Goal: Transaction & Acquisition: Purchase product/service

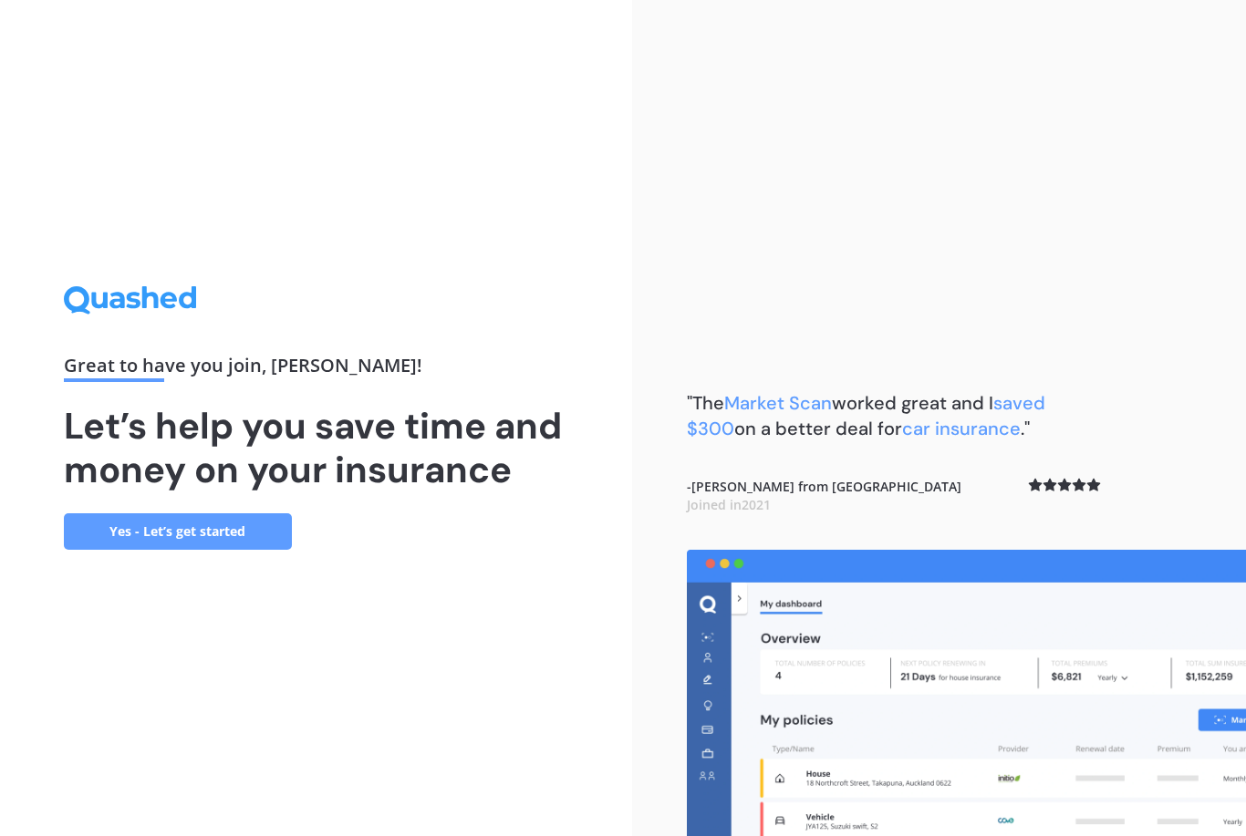
click at [232, 550] on link "Yes - Let’s get started" at bounding box center [178, 532] width 228 height 36
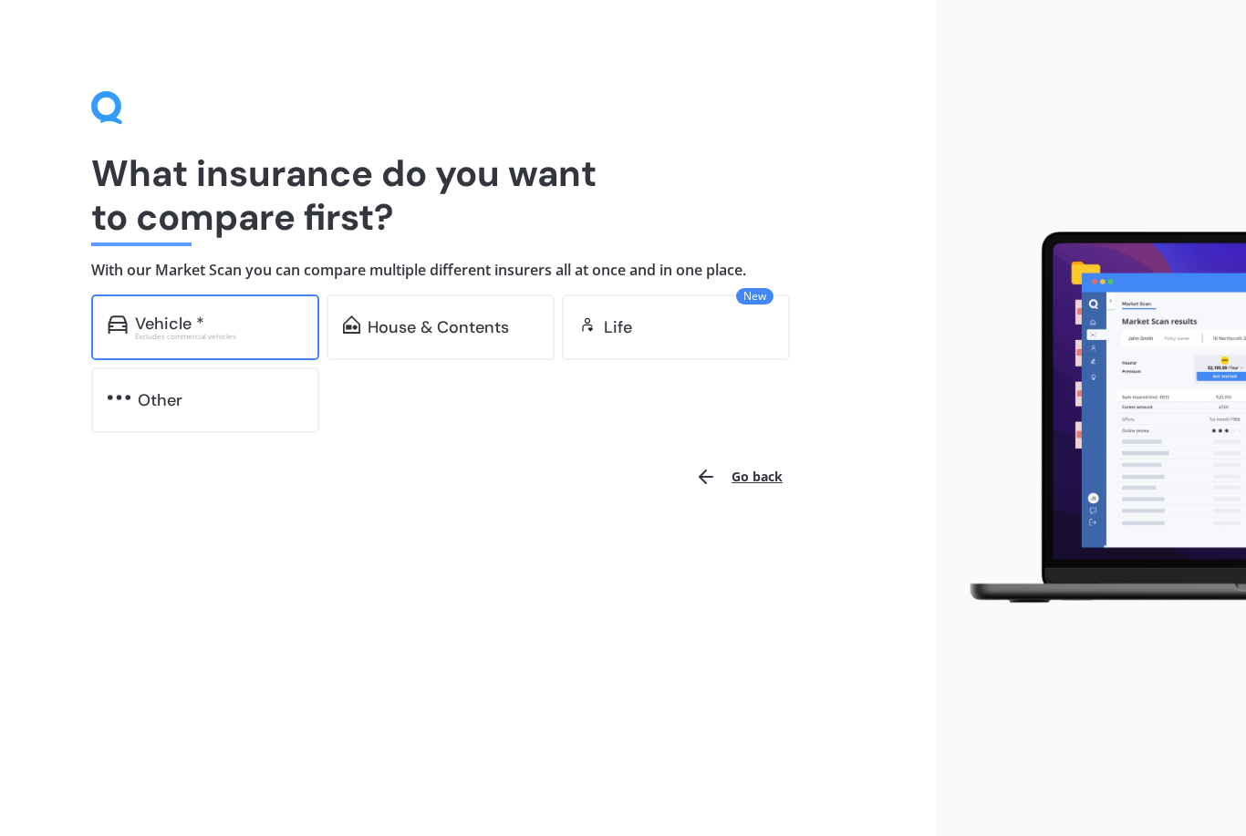
click at [255, 328] on div "Vehicle *" at bounding box center [219, 324] width 168 height 18
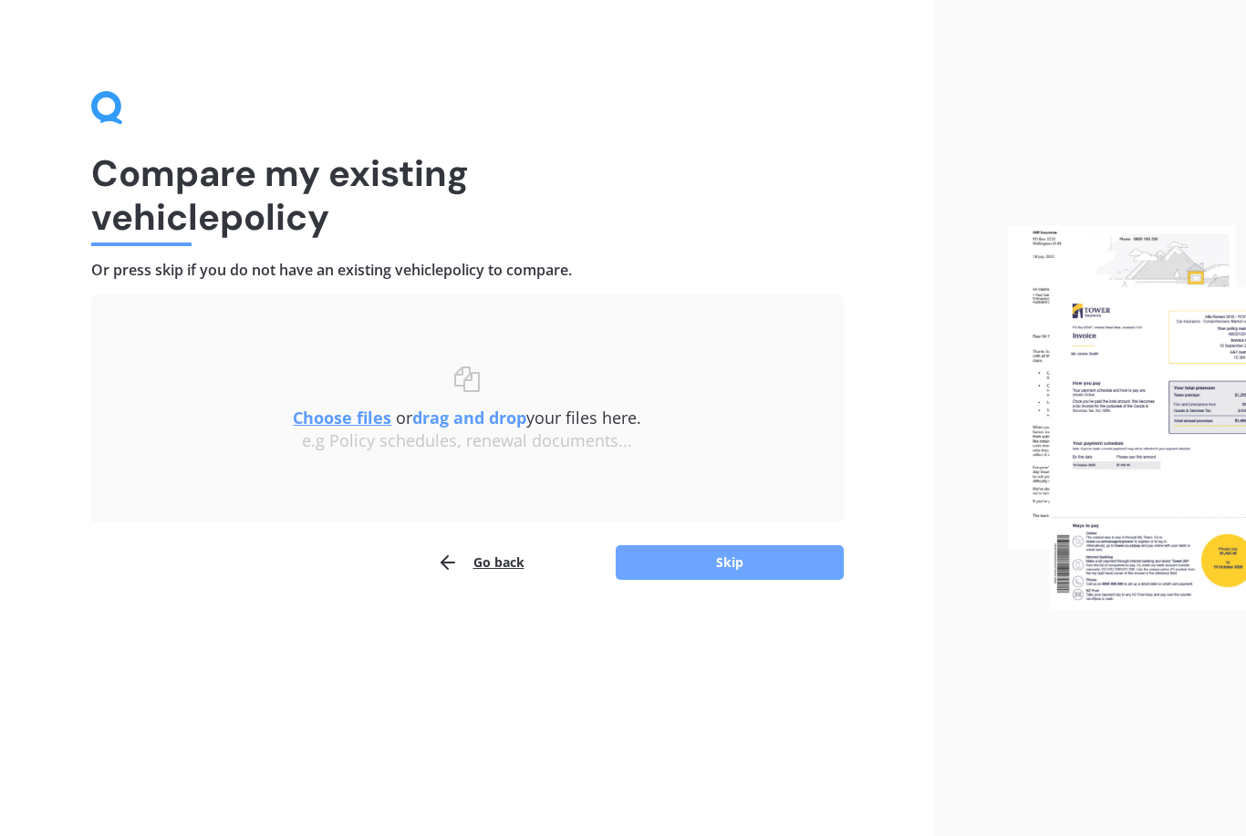
click at [735, 564] on button "Skip" at bounding box center [730, 562] width 228 height 35
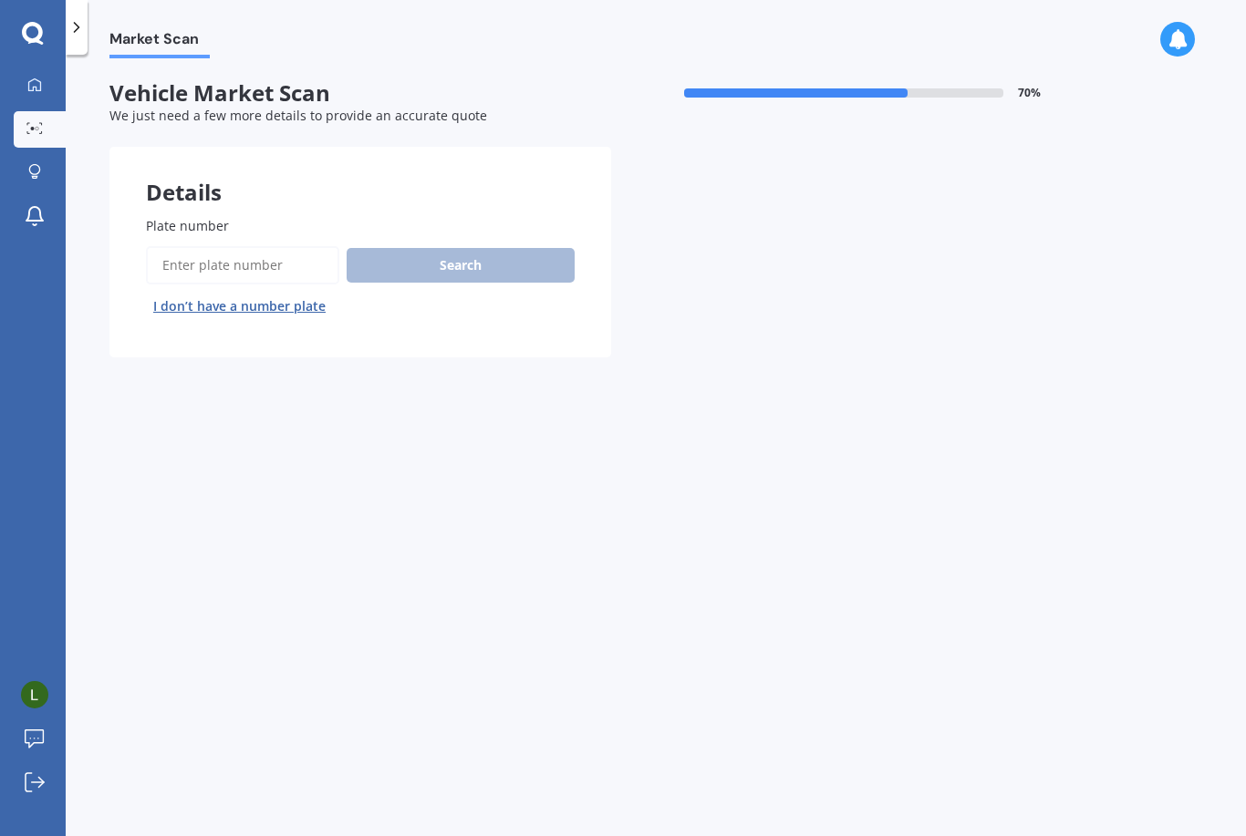
click at [252, 257] on input "Plate number" at bounding box center [242, 265] width 193 height 38
type input "LDZ261"
click at [455, 260] on button "Search" at bounding box center [461, 265] width 228 height 35
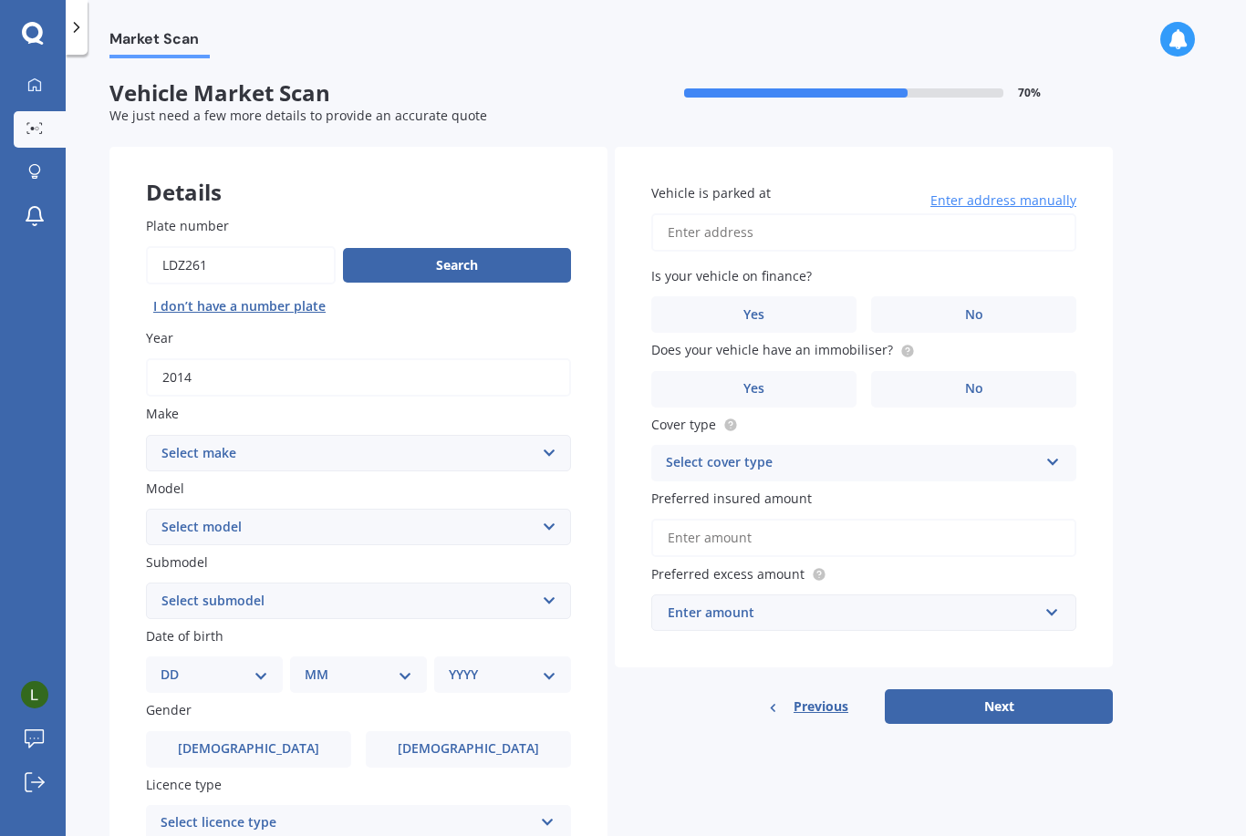
click at [539, 449] on select "Select make AC ALFA ROMEO ASTON [PERSON_NAME] AUDI AUSTIN BEDFORD Bentley BMW B…" at bounding box center [358, 453] width 425 height 36
select select "MERCEDES BENZ"
click at [463, 523] on select "Select model 190 200 220 230 240 250 260 280 300 320 350 380 400 420 450 500 55…" at bounding box center [358, 527] width 425 height 36
click at [534, 521] on select "Select model 190 200 220 230 240 250 260 280 300 320 350 380 400 420 450 500 55…" at bounding box center [358, 527] width 425 height 36
select select "220"
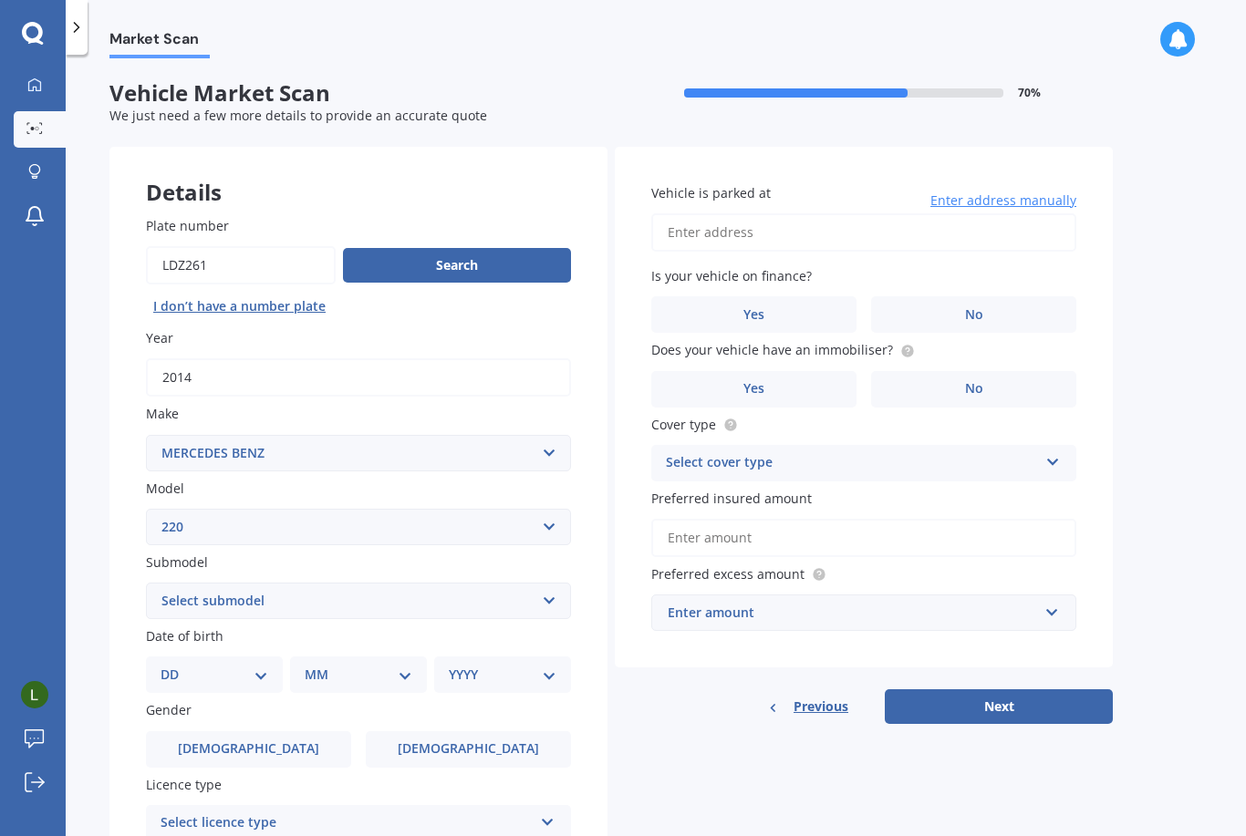
click at [505, 585] on select "Select submodel (All other) CE D E SE Convertible SE Sedan" at bounding box center [358, 601] width 425 height 36
select select "E"
click at [238, 666] on select "DD 01 02 03 04 05 06 07 08 09 10 11 12 13 14 15 16 17 18 19 20 21 22 23 24 25 2…" at bounding box center [215, 675] width 108 height 20
select select "29"
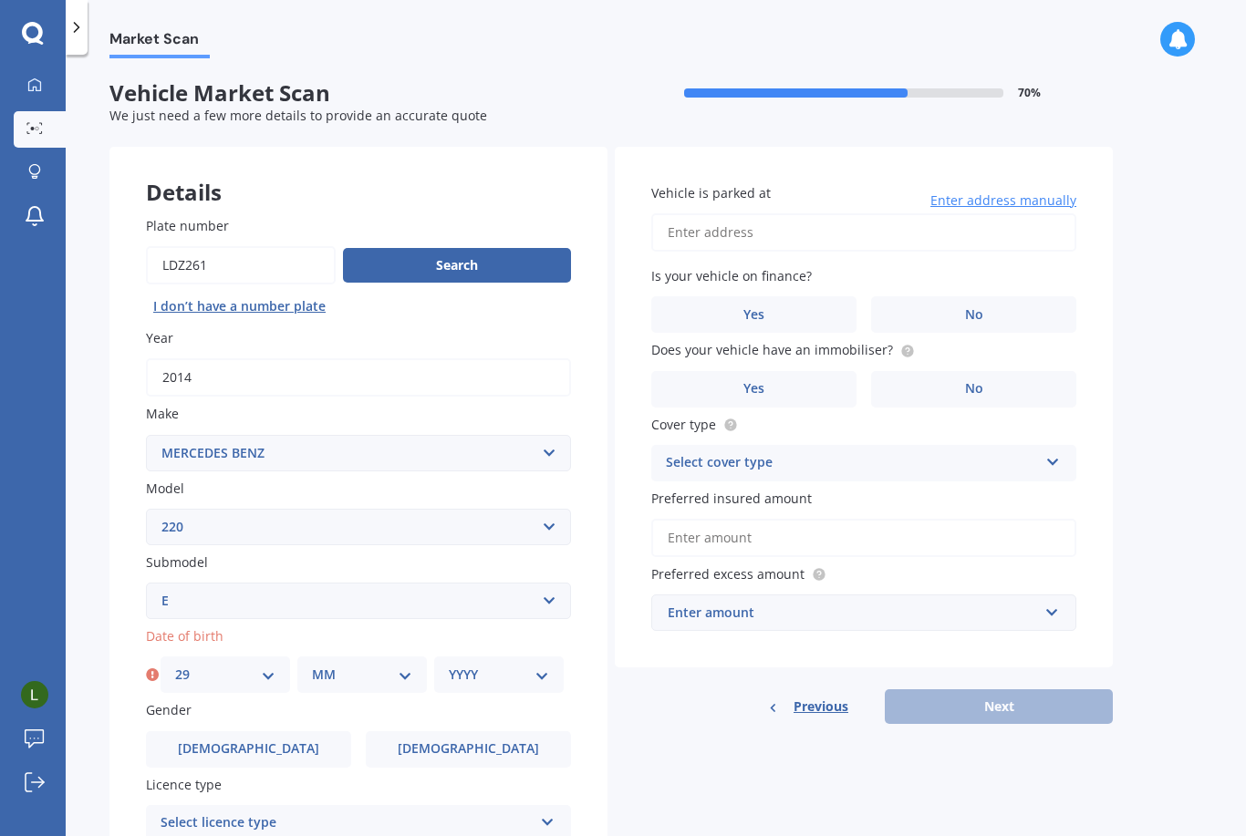
click at [365, 674] on select "MM 01 02 03 04 05 06 07 08 09 10 11 12" at bounding box center [362, 675] width 100 height 20
select select "10"
click at [481, 672] on select "YYYY 2025 2024 2023 2022 2021 2020 2019 2018 2017 2016 2015 2014 2013 2012 2011…" at bounding box center [499, 675] width 100 height 20
select select "1973"
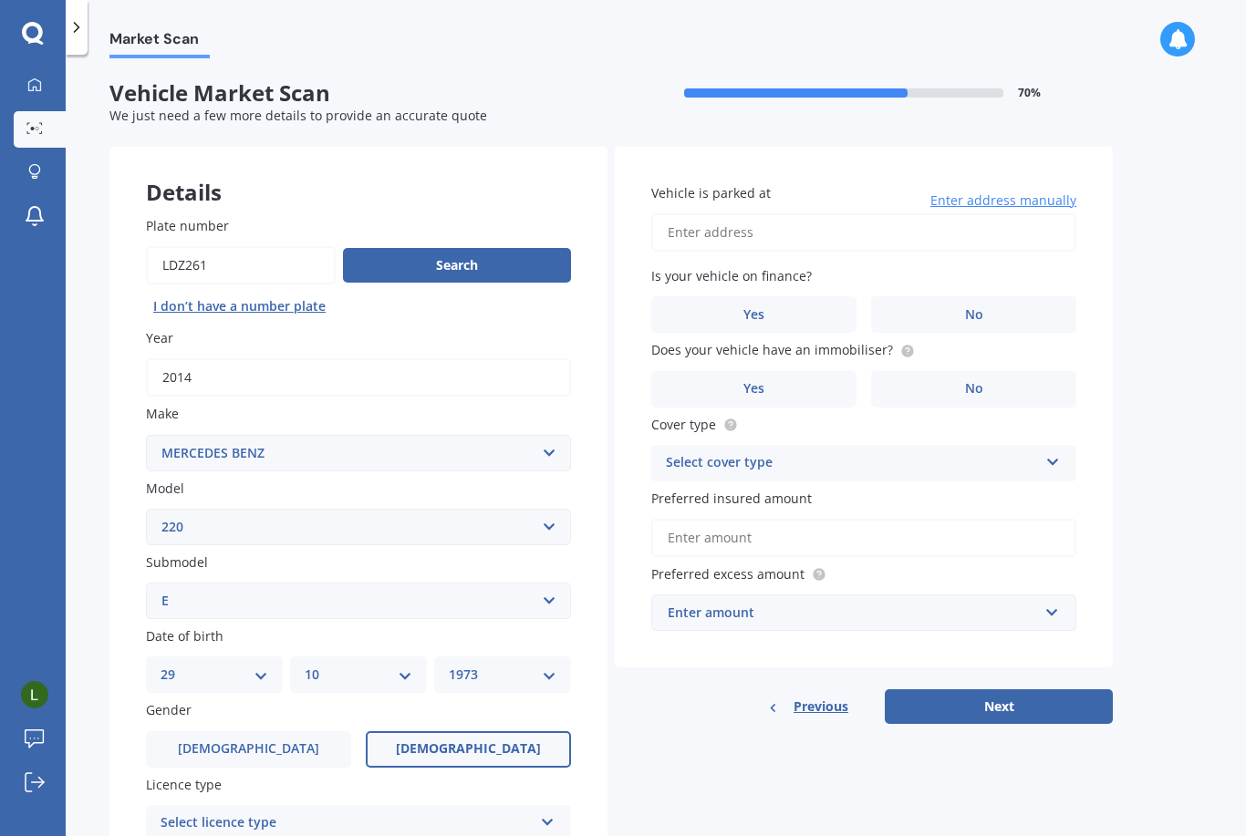
click at [443, 739] on label "[DEMOGRAPHIC_DATA]" at bounding box center [468, 750] width 205 height 36
click at [0, 0] on input "[DEMOGRAPHIC_DATA]" at bounding box center [0, 0] width 0 height 0
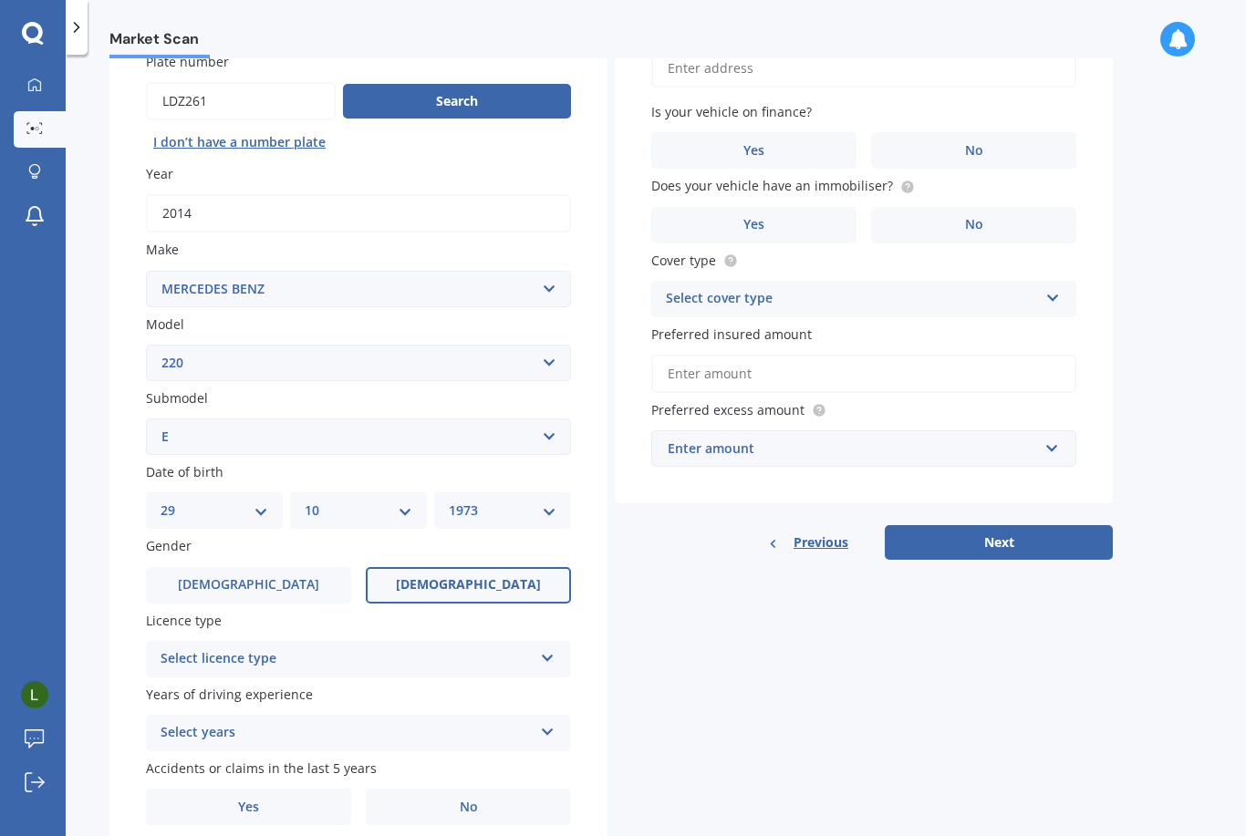
scroll to position [163, 0]
click at [425, 651] on div "Select licence type" at bounding box center [347, 660] width 372 height 22
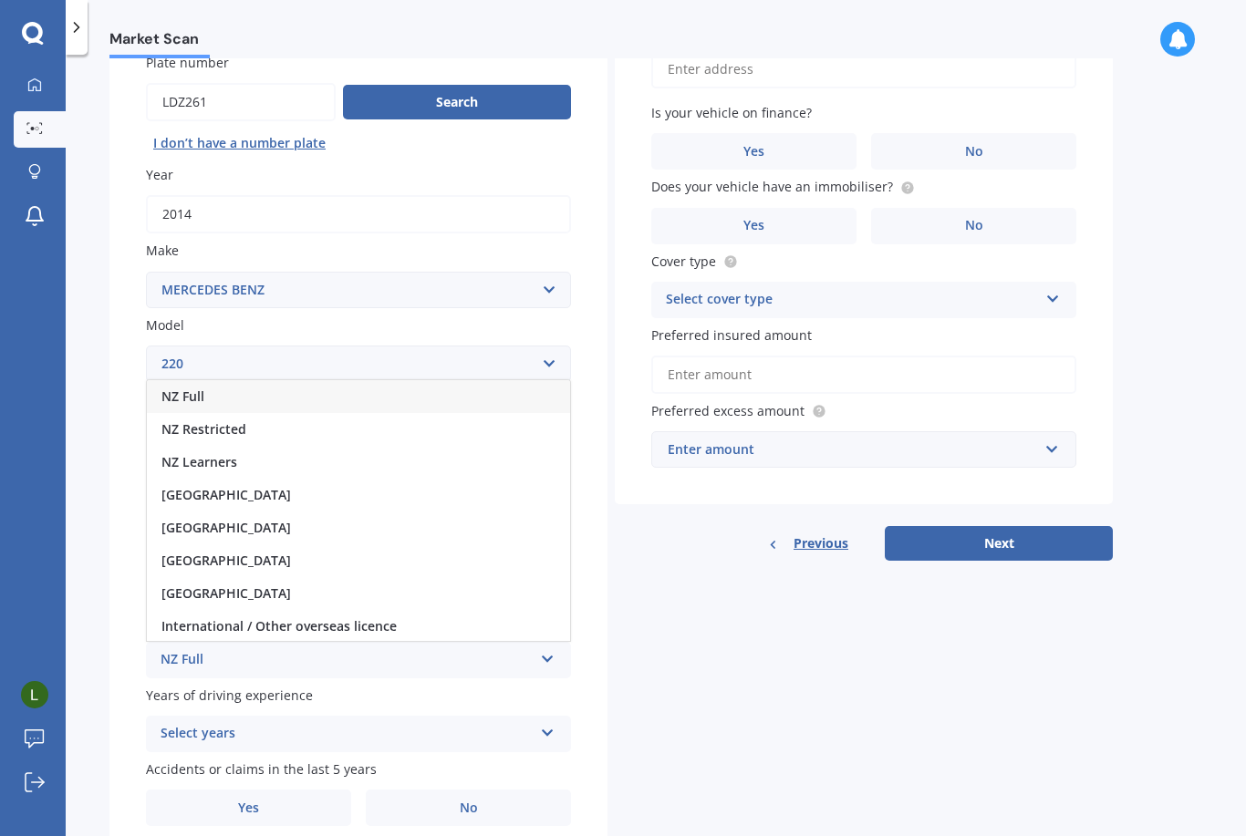
click at [194, 388] on span "NZ Full" at bounding box center [182, 396] width 43 height 17
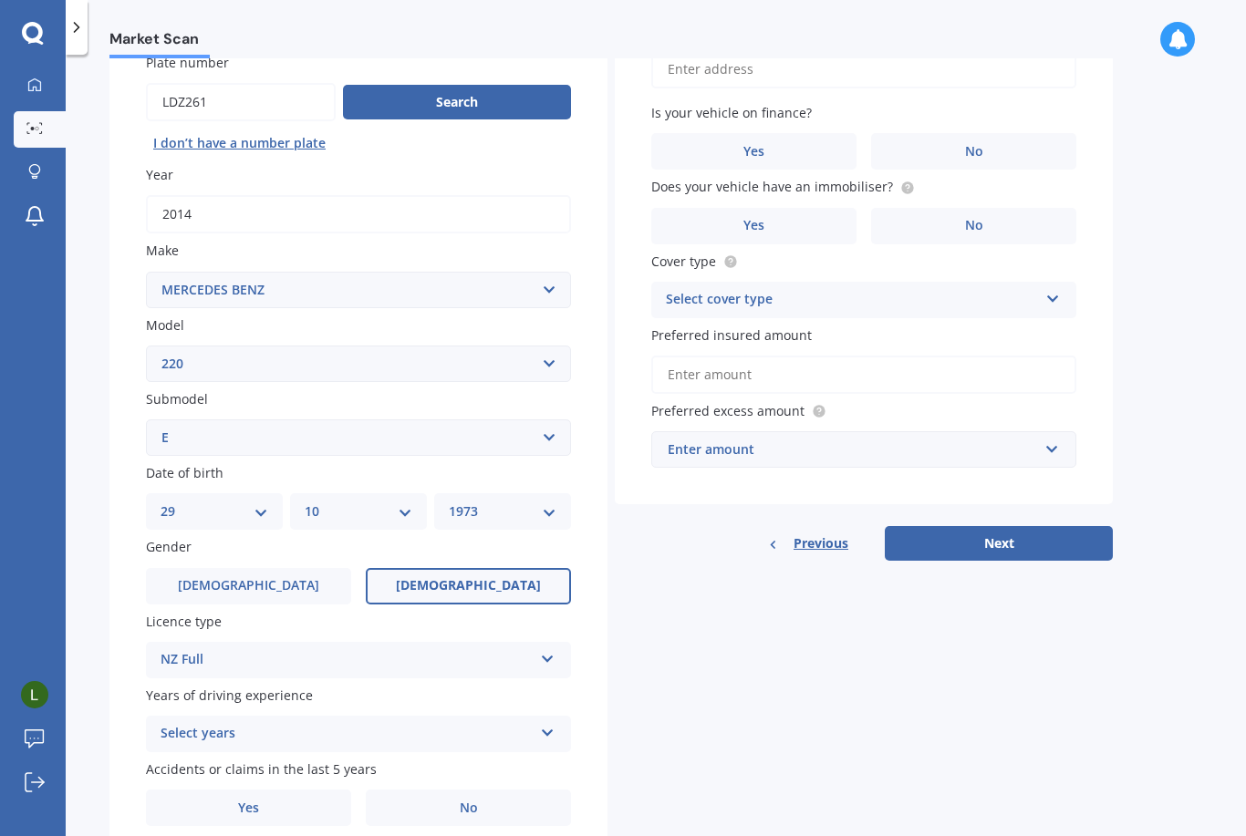
click at [399, 723] on div "Select years" at bounding box center [347, 734] width 372 height 22
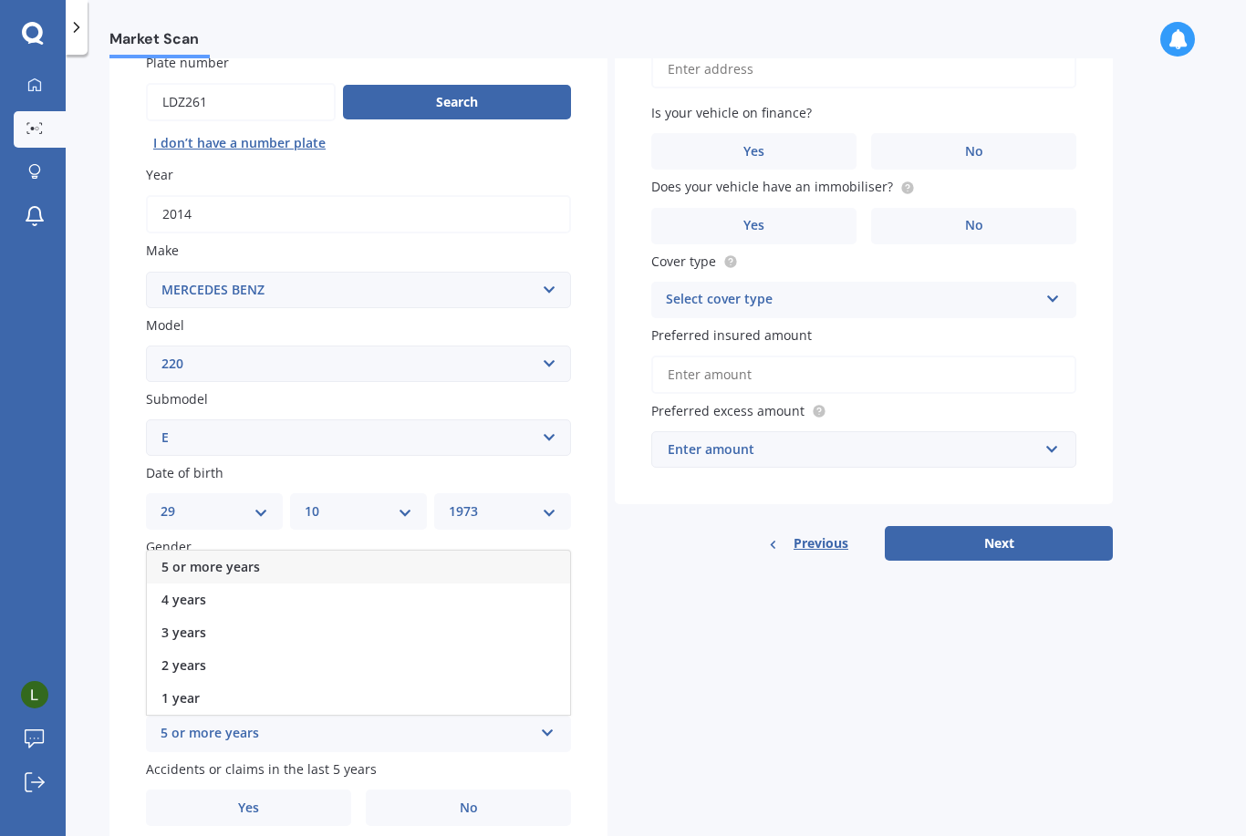
scroll to position [58, 0]
click at [237, 558] on span "5 or more years" at bounding box center [210, 566] width 99 height 17
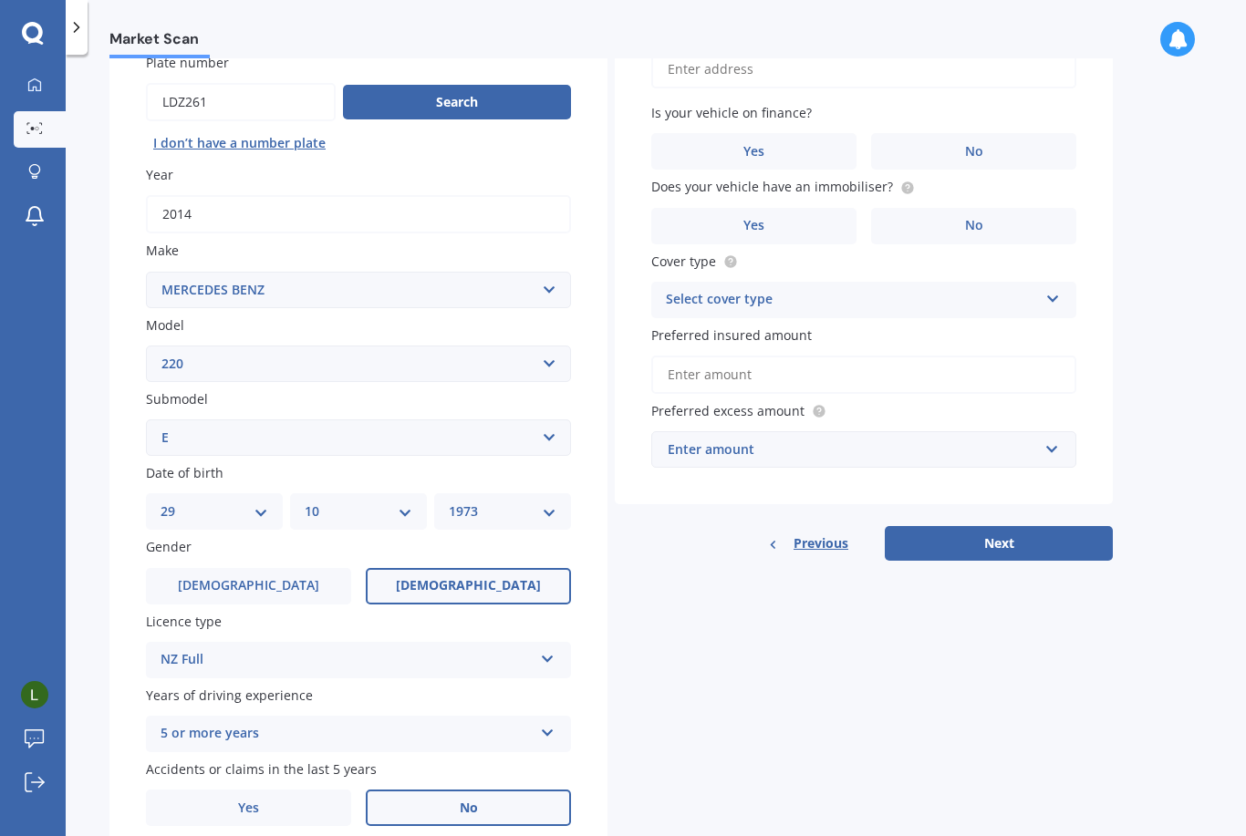
click at [454, 790] on label "No" at bounding box center [468, 808] width 205 height 36
click at [0, 0] on input "No" at bounding box center [0, 0] width 0 height 0
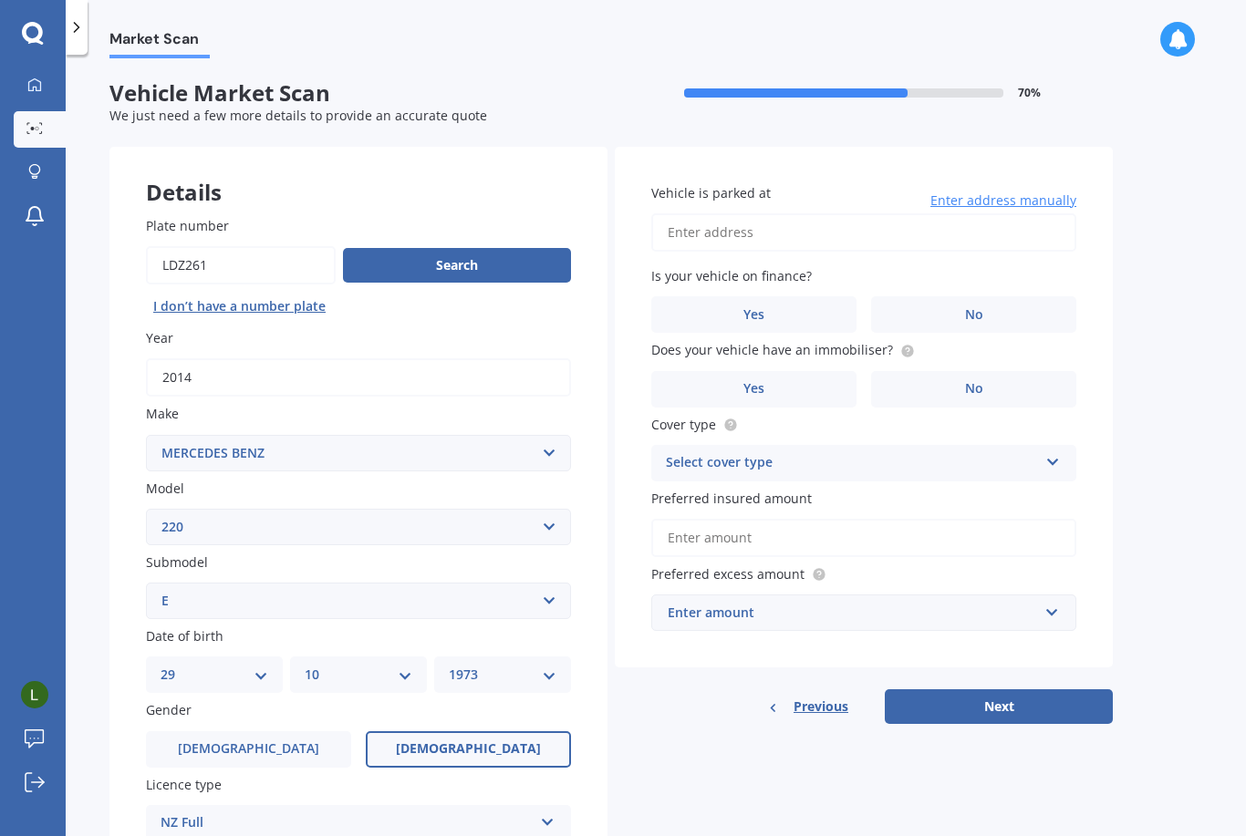
scroll to position [0, 0]
click at [828, 213] on input "Vehicle is parked at" at bounding box center [863, 232] width 425 height 38
type input "[STREET_ADDRESS]"
click at [984, 296] on label "No" at bounding box center [973, 314] width 205 height 36
click at [0, 0] on input "No" at bounding box center [0, 0] width 0 height 0
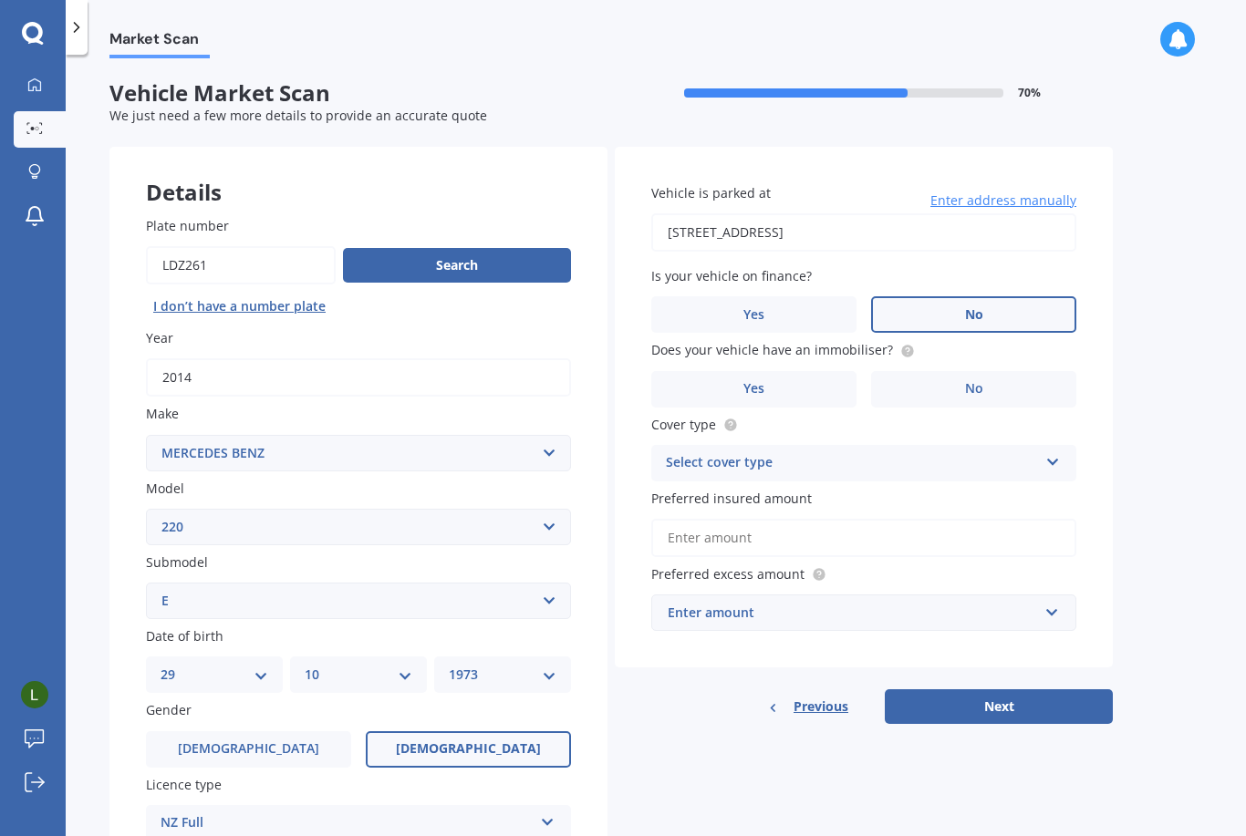
click at [856, 452] on div "Select cover type" at bounding box center [852, 463] width 372 height 22
click at [753, 490] on span "Comprehensive" at bounding box center [715, 498] width 97 height 17
click at [739, 603] on div "Enter amount" at bounding box center [853, 613] width 370 height 20
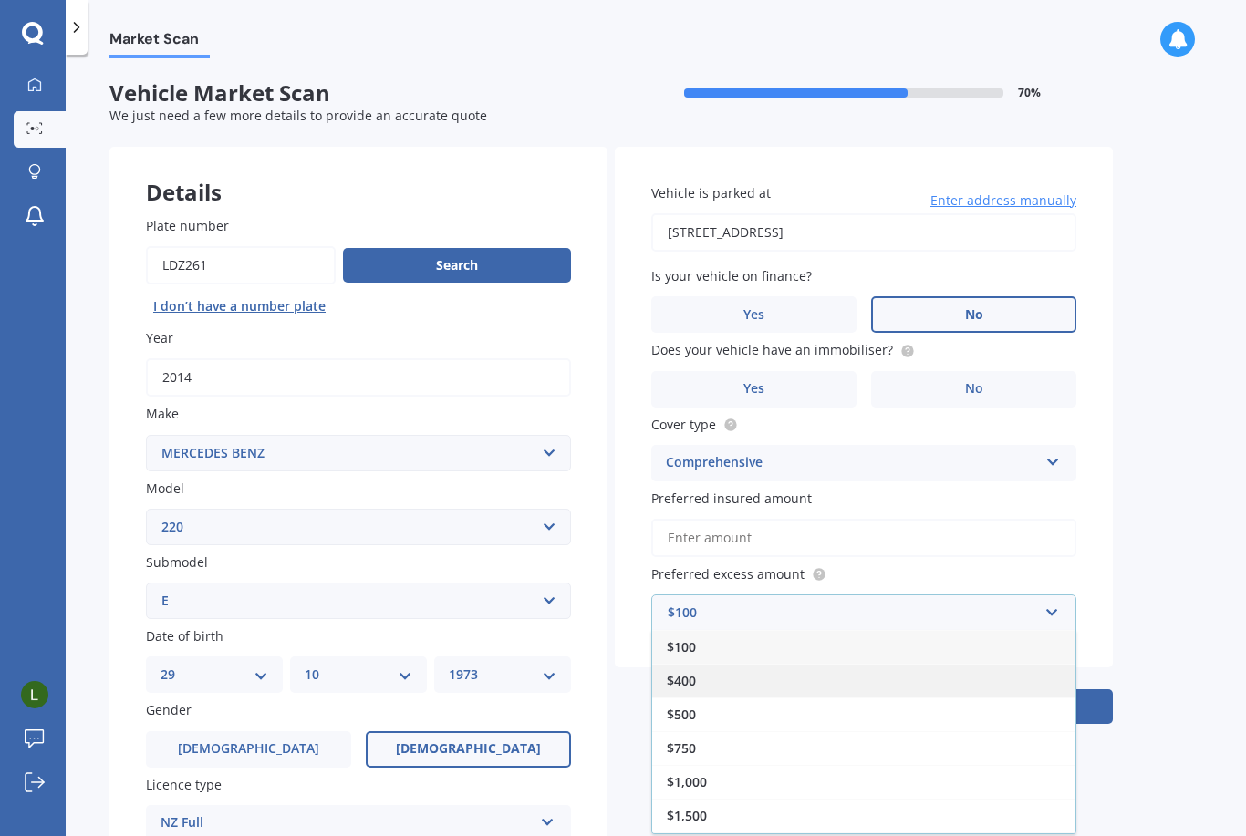
click at [687, 672] on span "$400" at bounding box center [681, 680] width 29 height 17
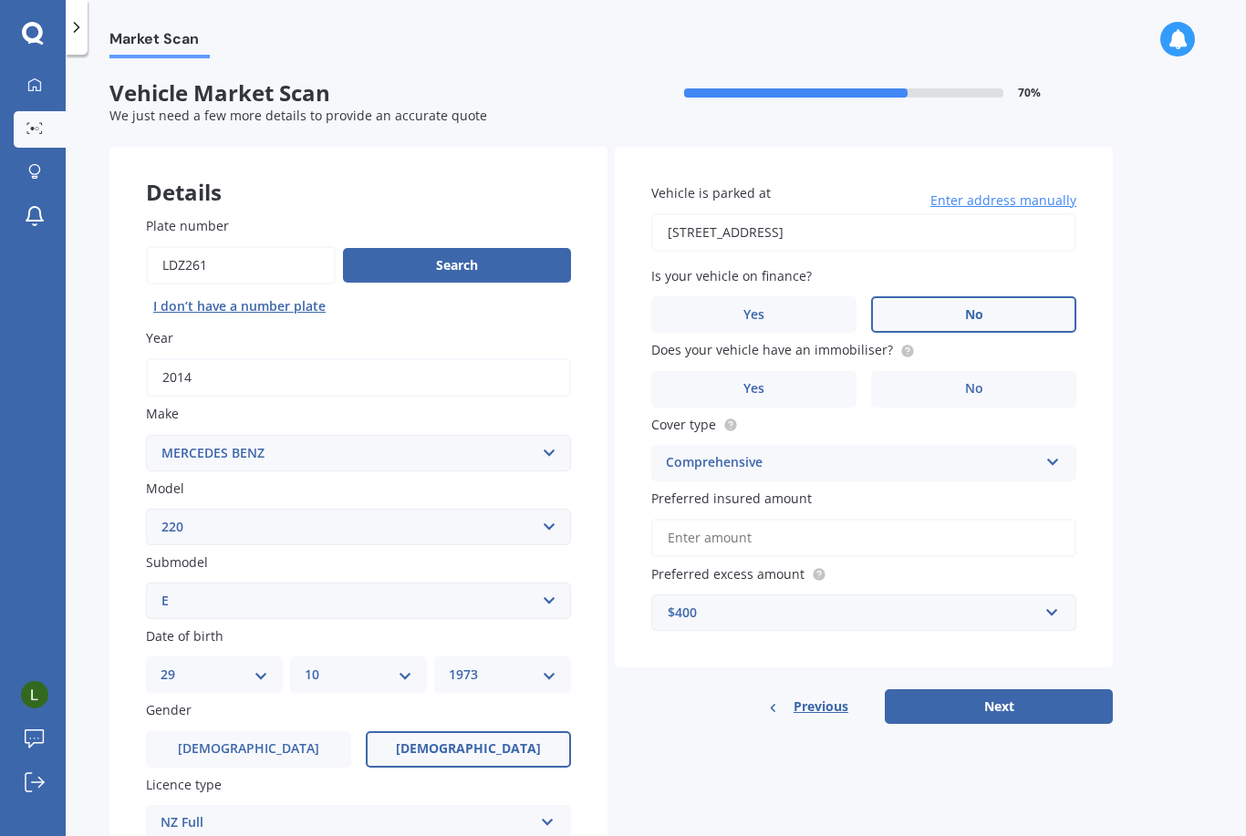
click at [760, 519] on input "Preferred insured amount" at bounding box center [863, 538] width 425 height 38
click at [802, 371] on label "Yes" at bounding box center [753, 389] width 205 height 36
click at [0, 0] on input "Yes" at bounding box center [0, 0] width 0 height 0
click at [761, 519] on input "Preferred insured amount" at bounding box center [863, 538] width 425 height 38
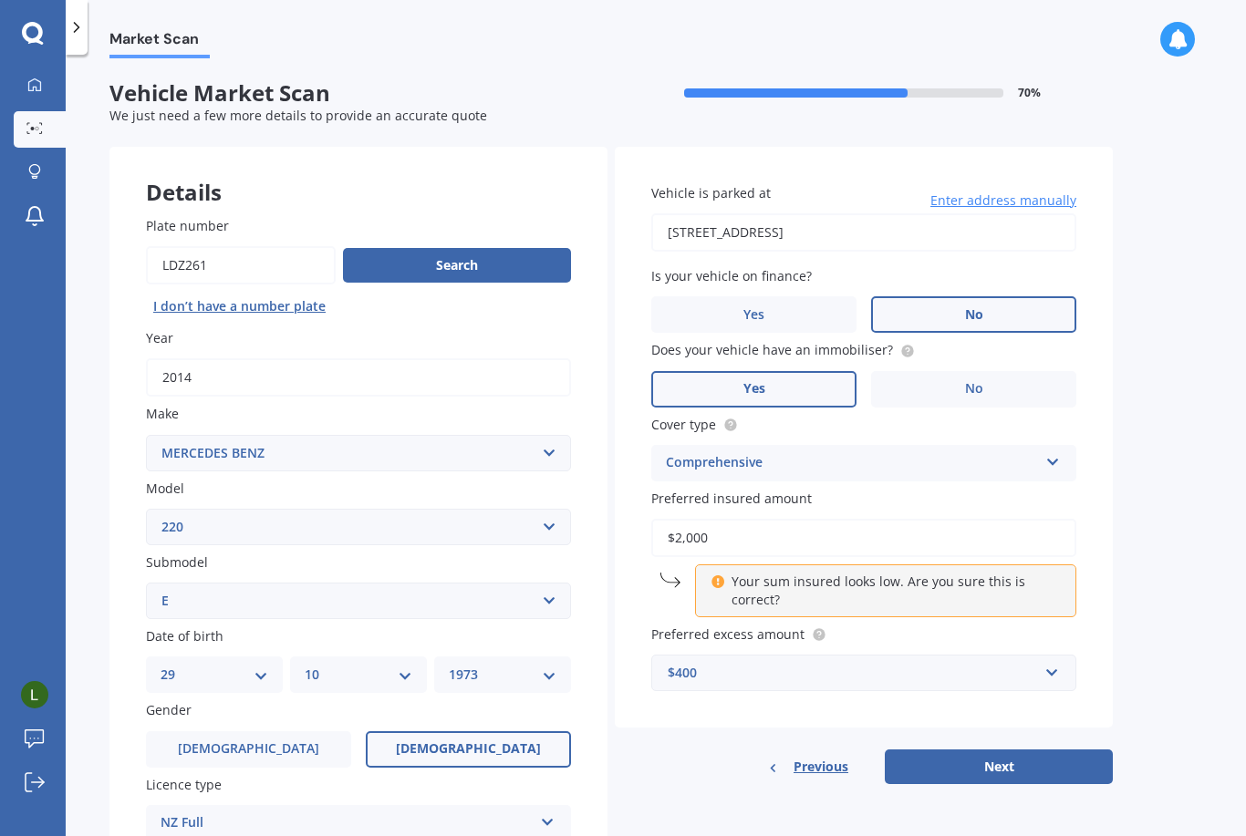
type input "$20,000"
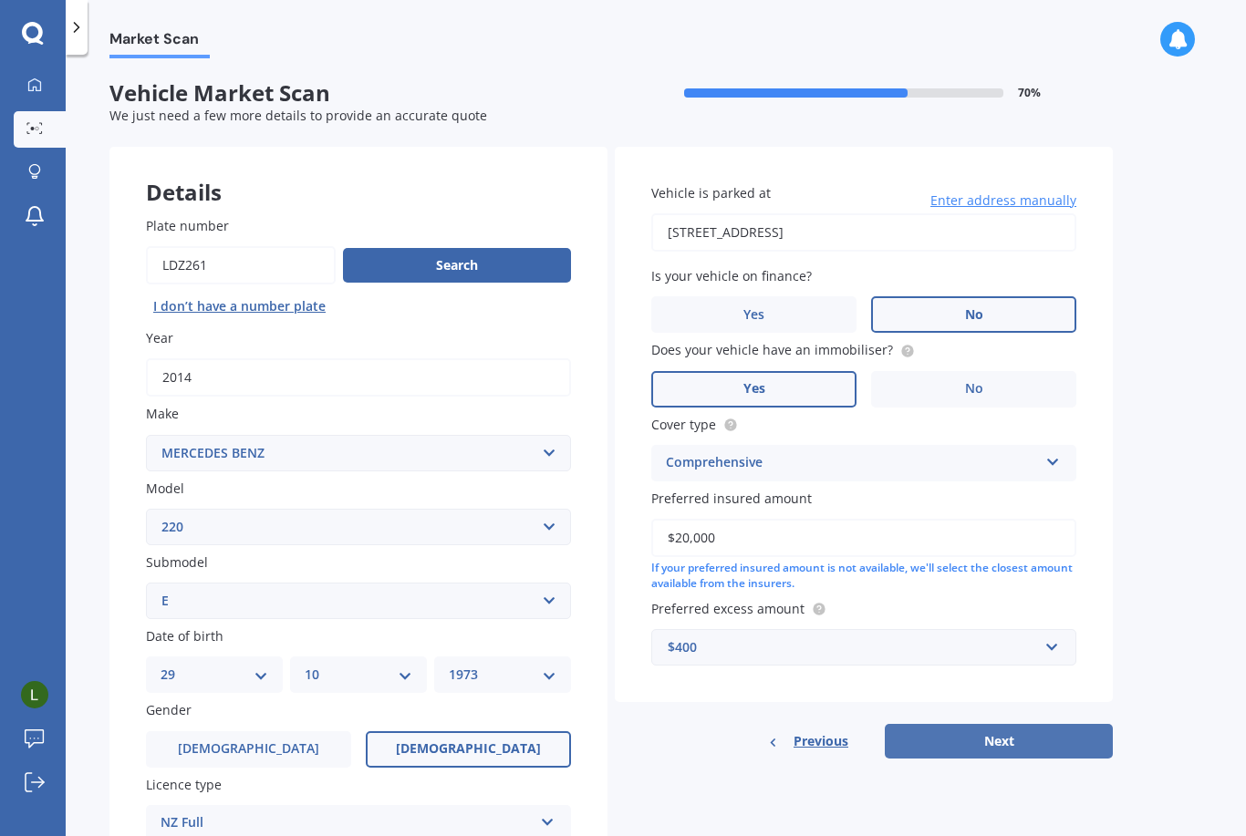
click at [961, 724] on button "Next" at bounding box center [999, 741] width 228 height 35
select select "29"
select select "10"
select select "1973"
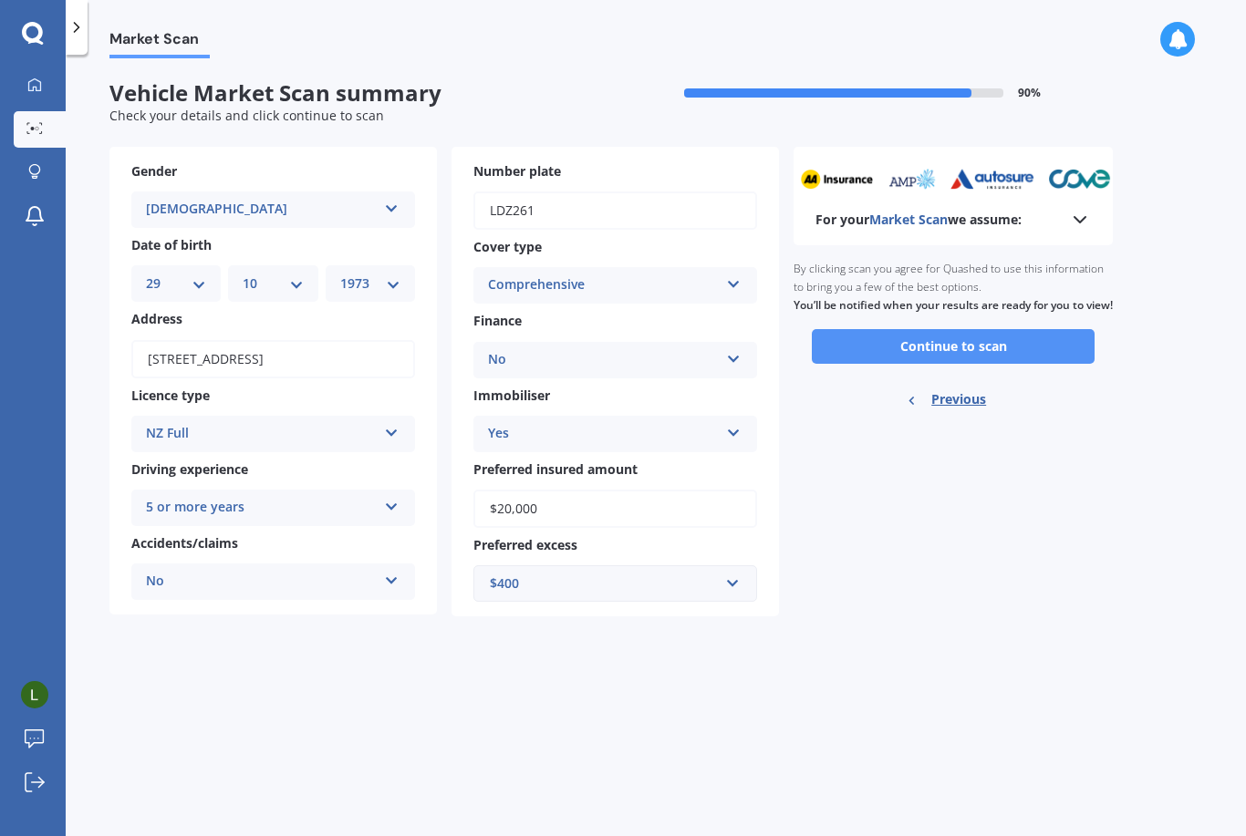
click at [951, 329] on button "Continue to scan" at bounding box center [953, 346] width 283 height 35
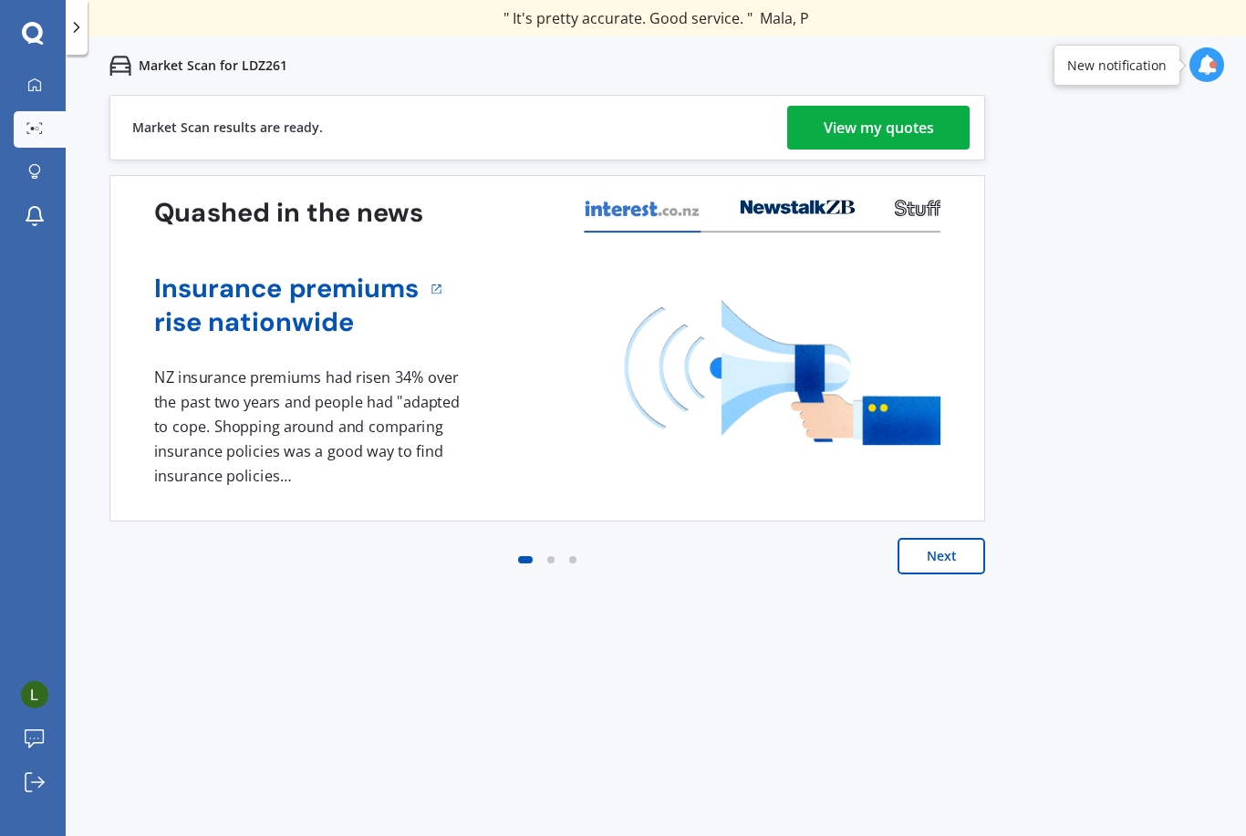
click at [888, 136] on div "View my quotes" at bounding box center [879, 128] width 110 height 44
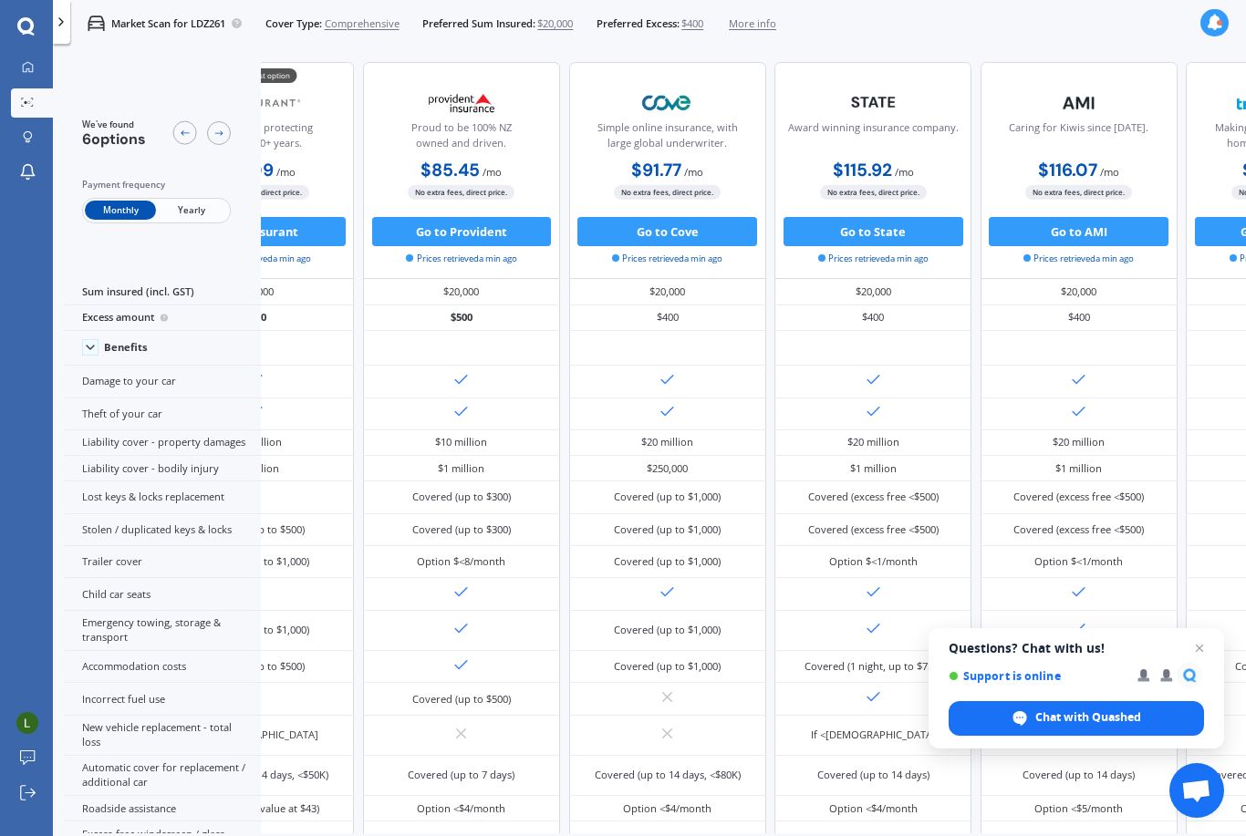
scroll to position [0, 134]
click at [1207, 708] on span "Questions? Chat with us! Support is online Chat with Quashed" at bounding box center [1077, 688] width 296 height 120
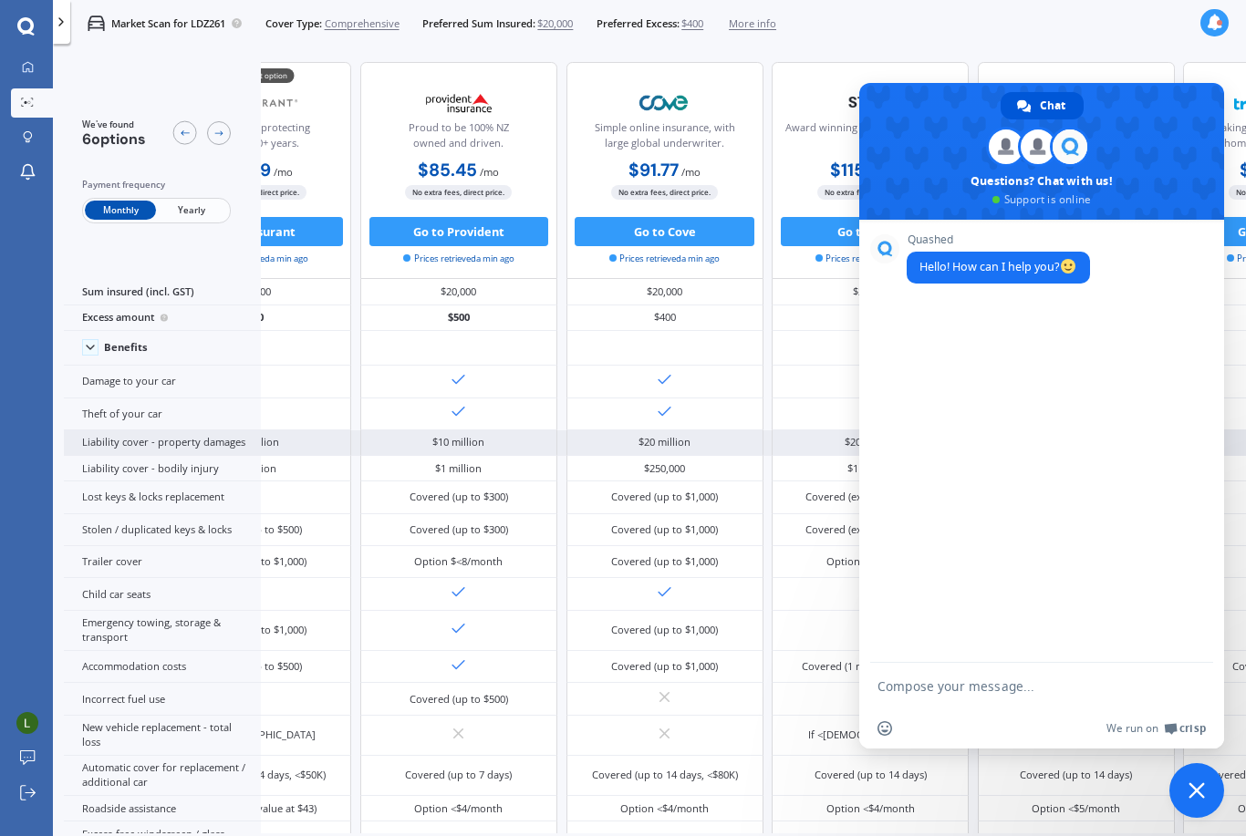
click at [828, 456] on div "$20 million" at bounding box center [870, 444] width 197 height 26
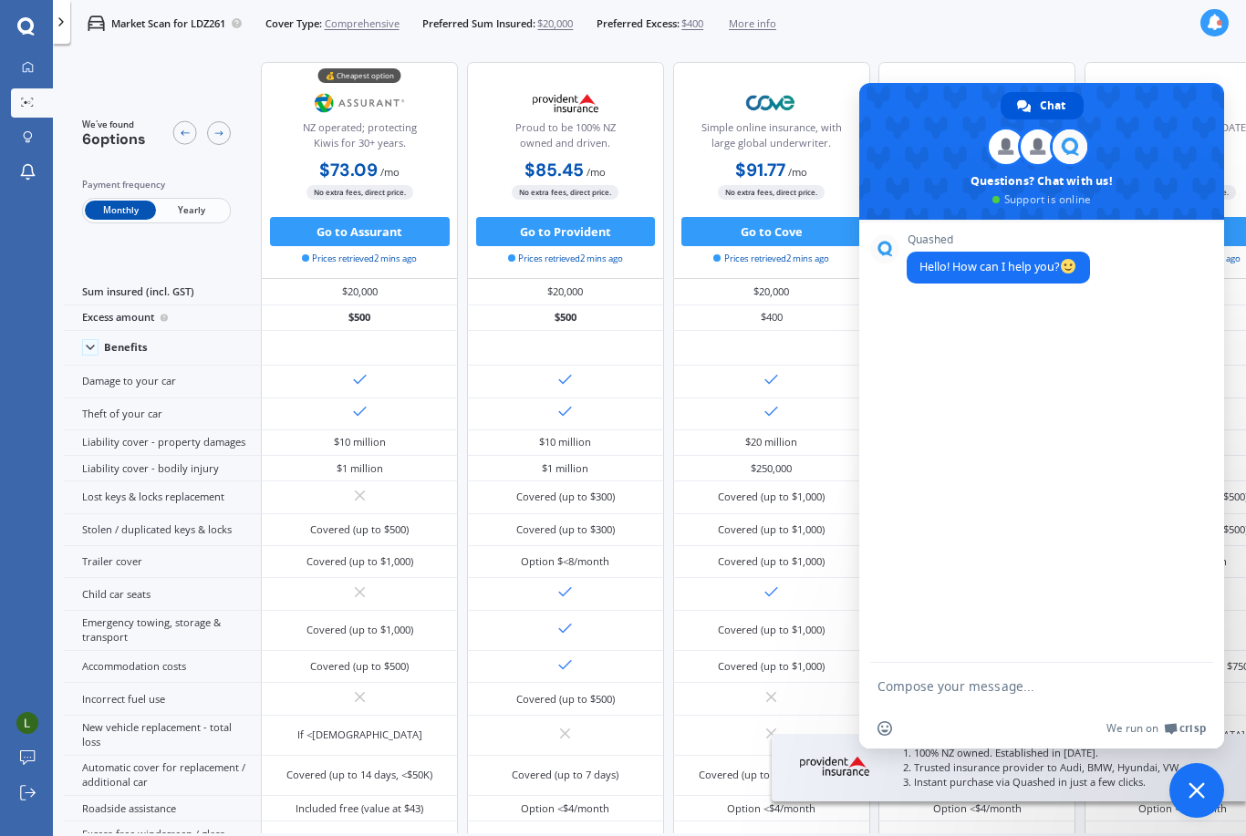
click at [1183, 135] on span at bounding box center [1041, 151] width 365 height 137
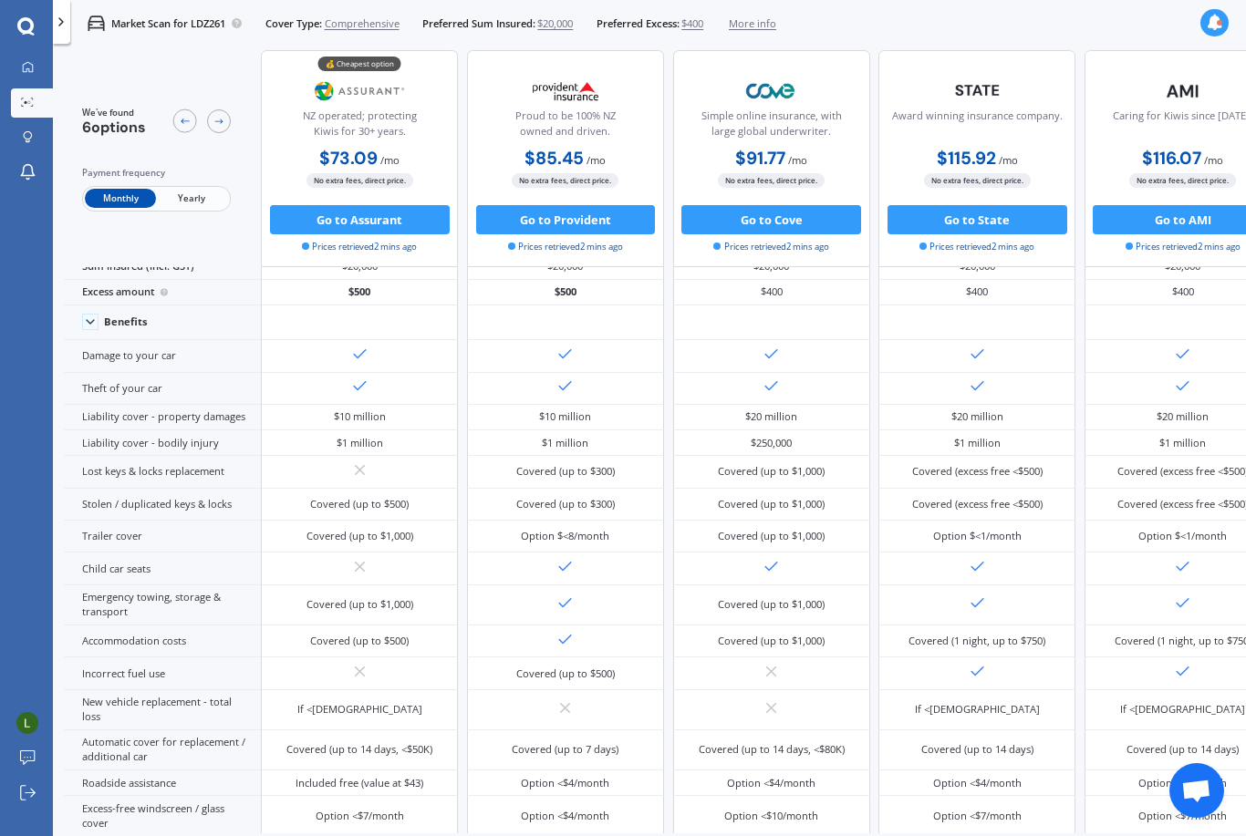
scroll to position [33, 0]
